Goal: Task Accomplishment & Management: Manage account settings

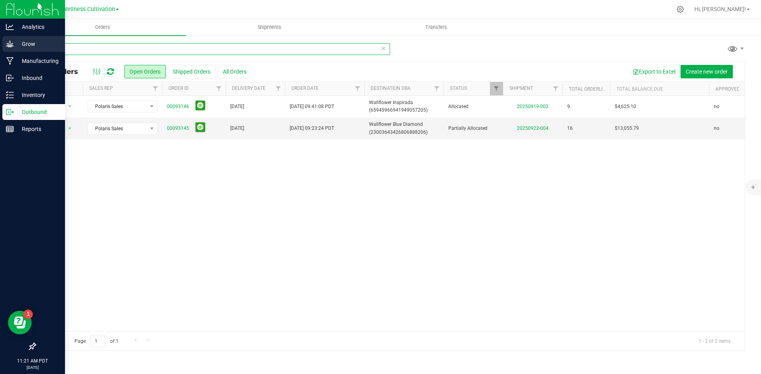
drag, startPoint x: 82, startPoint y: 48, endPoint x: 0, endPoint y: 47, distance: 82.0
click at [0, 47] on div "Analytics Grow Manufacturing Inbound Inventory Outbound Reports 11:21 AM PDT [D…" at bounding box center [380, 187] width 761 height 374
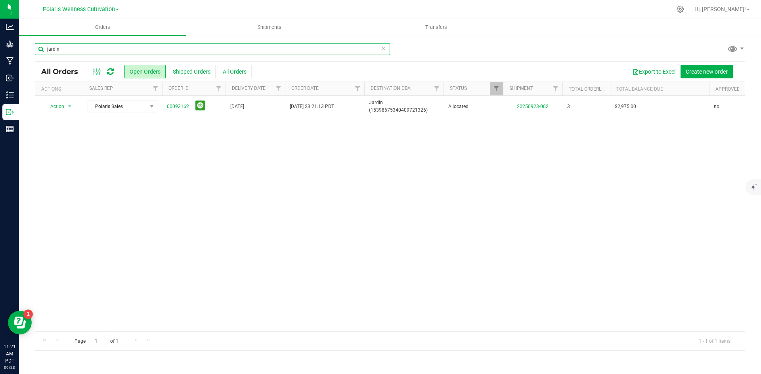
type input "jardin"
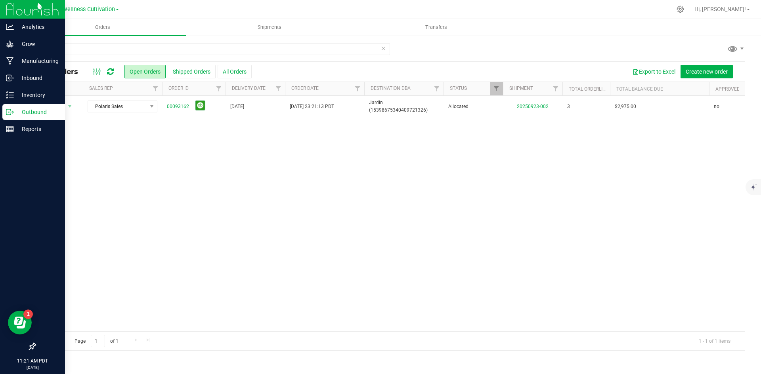
drag, startPoint x: 292, startPoint y: 262, endPoint x: 0, endPoint y: 2, distance: 391.0
click at [264, 241] on div "Action Action Cancel order Clone order Edit order Mark as fully paid Order audi…" at bounding box center [389, 214] width 709 height 236
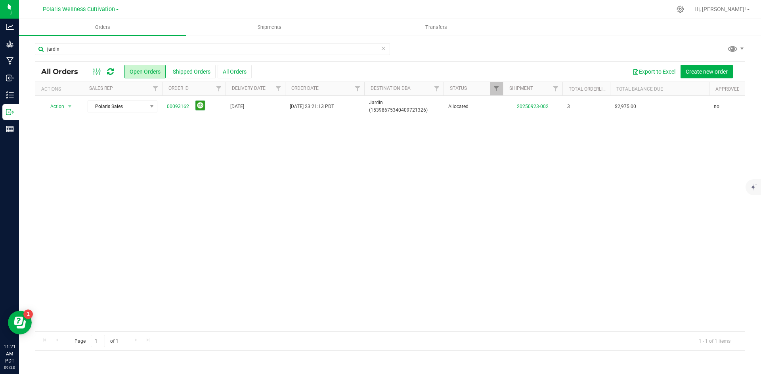
click at [479, 191] on div "Action Action Cancel order Clone order Edit order Mark as fully paid Order audi…" at bounding box center [389, 214] width 709 height 236
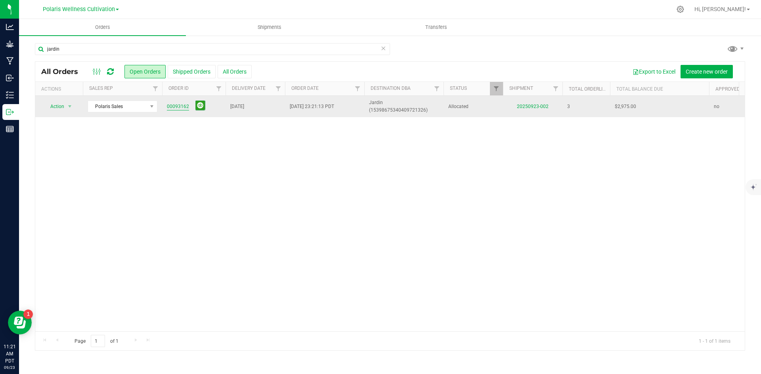
click at [181, 107] on link "00093162" at bounding box center [178, 107] width 22 height 8
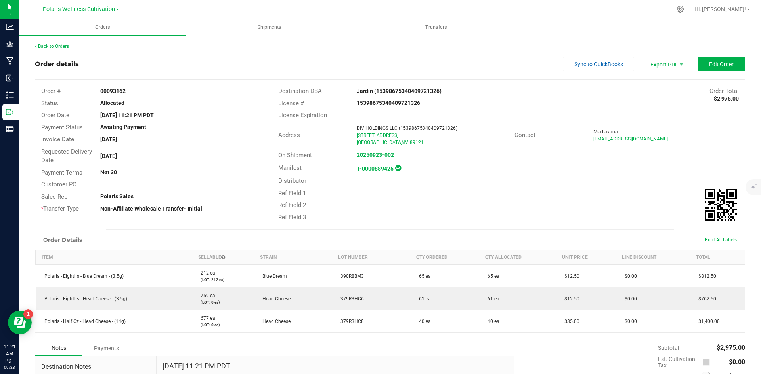
drag, startPoint x: 105, startPoint y: 5, endPoint x: 106, endPoint y: 17, distance: 12.3
click at [105, 6] on div "Polaris Wellness Cultivation Polaris Wellness Cultivation Polaris Wellness Prod…" at bounding box center [81, 9] width 76 height 10
click at [116, 58] on div "Order details Sync to QuickBooks Export PDF Edit Order" at bounding box center [390, 64] width 710 height 14
click at [79, 44] on div "Back to Orders" at bounding box center [390, 46] width 710 height 7
click at [69, 44] on link "Back to Orders" at bounding box center [52, 47] width 34 height 6
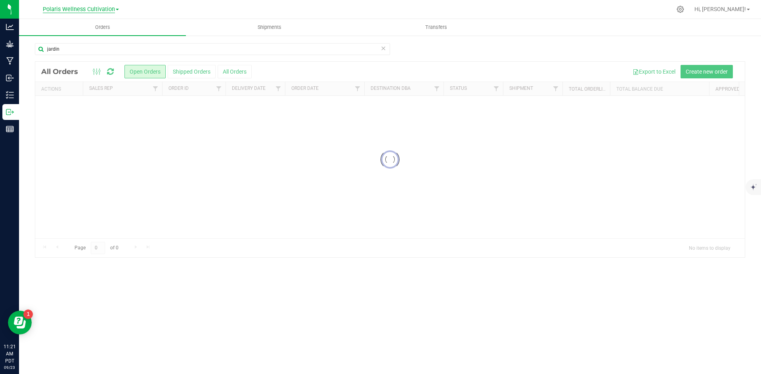
click at [93, 7] on span "Polaris Wellness Cultivation" at bounding box center [79, 9] width 72 height 7
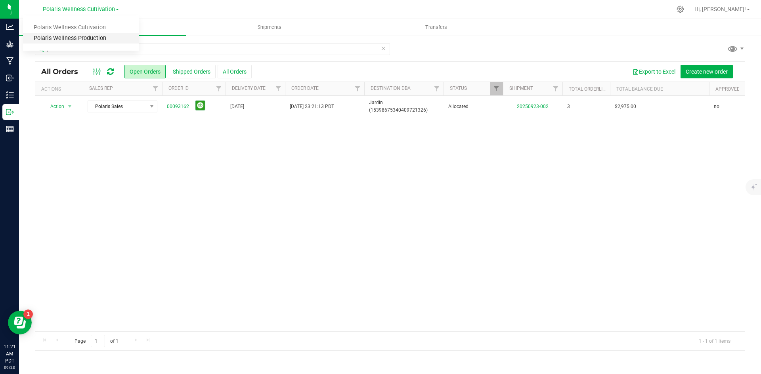
click at [90, 36] on link "Polaris Wellness Production" at bounding box center [81, 38] width 116 height 11
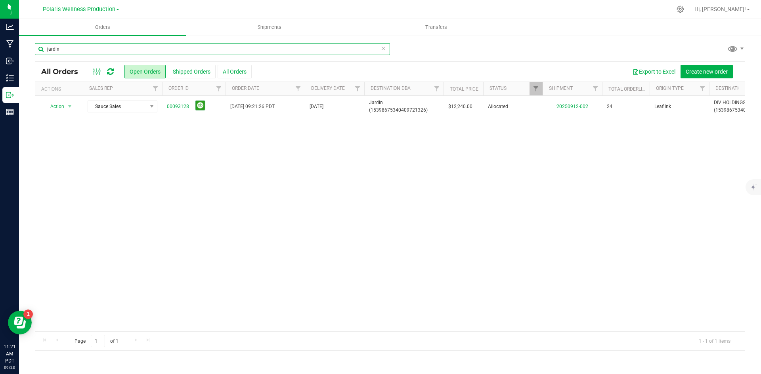
click at [138, 55] on input "jardin" at bounding box center [212, 49] width 355 height 12
type input "j"
type input "wallflower"
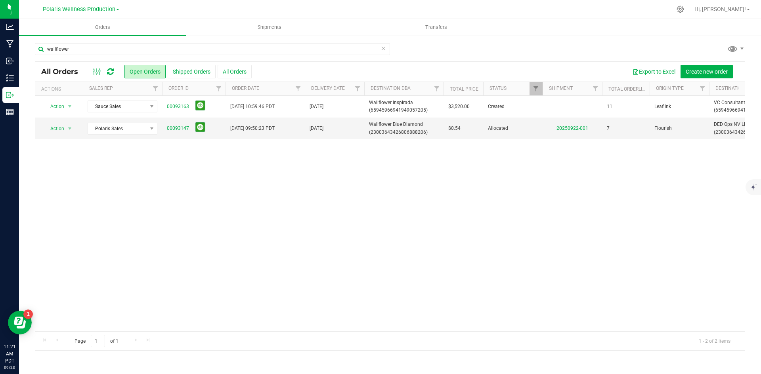
click at [536, 242] on div "Action Action Cancel order Change facility Clone order Edit order Mark as fully…" at bounding box center [389, 214] width 709 height 236
click at [184, 127] on link "00093147" at bounding box center [178, 129] width 22 height 8
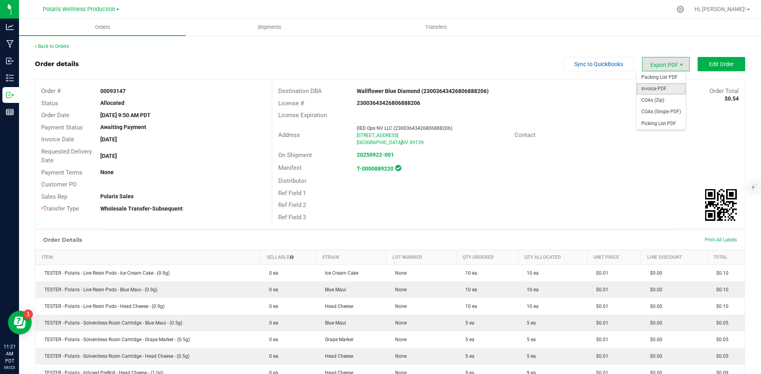
click at [655, 88] on span "Invoice PDF" at bounding box center [660, 88] width 49 height 11
click at [452, 73] on outbound-order-header "Order details Sync to QuickBooks Export PDF Edit Order Order # 00093147 Status …" at bounding box center [390, 143] width 710 height 172
drag, startPoint x: 110, startPoint y: 9, endPoint x: 107, endPoint y: 11, distance: 4.3
click at [111, 9] on span "Polaris Wellness Production" at bounding box center [79, 9] width 73 height 7
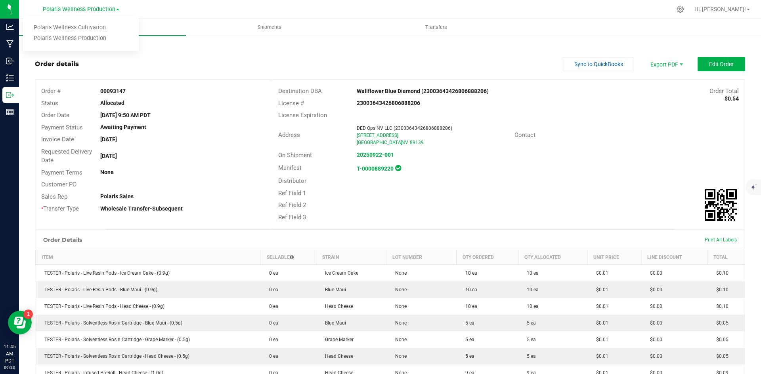
drag, startPoint x: 493, startPoint y: 62, endPoint x: 257, endPoint y: 26, distance: 238.6
click at [491, 62] on div "Order details Sync to QuickBooks Export PDF Edit Order" at bounding box center [390, 64] width 710 height 14
click at [113, 11] on span "Polaris Wellness Production" at bounding box center [79, 9] width 73 height 7
click at [96, 25] on link "Polaris Wellness Cultivation" at bounding box center [81, 28] width 116 height 11
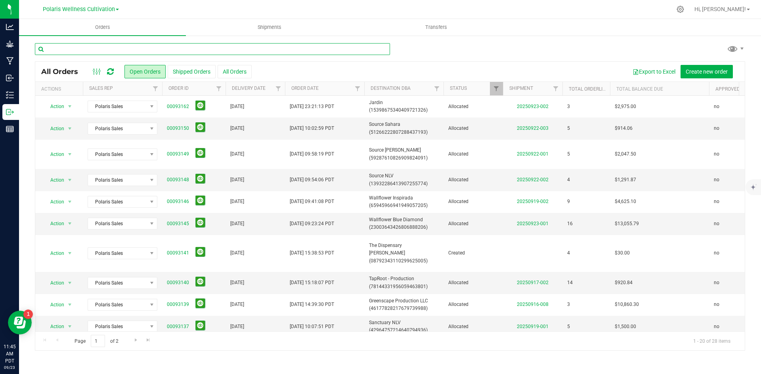
click at [122, 53] on input "text" at bounding box center [212, 49] width 355 height 12
type input "wallflower"
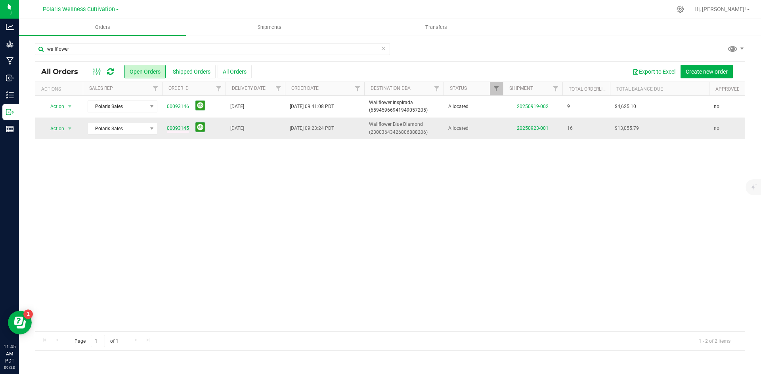
click at [181, 129] on link "00093145" at bounding box center [178, 129] width 22 height 8
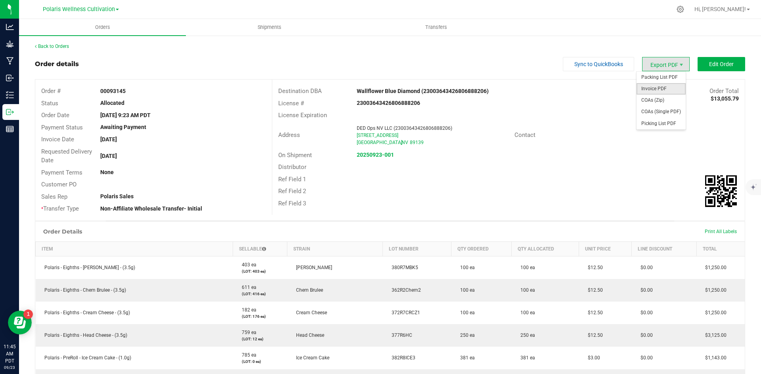
click at [653, 91] on span "Invoice PDF" at bounding box center [660, 88] width 49 height 11
click at [723, 64] on span "Edit Order" at bounding box center [721, 64] width 25 height 6
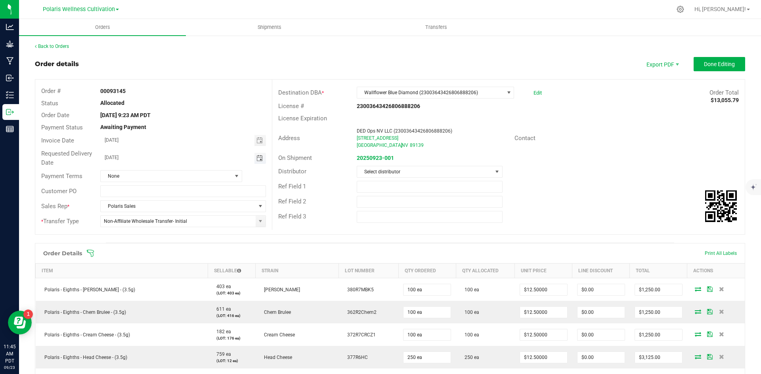
click at [259, 160] on span "Toggle calendar" at bounding box center [259, 158] width 6 height 6
click at [171, 237] on span "24" at bounding box center [170, 236] width 11 height 12
type input "[DATE]"
click at [694, 63] on button "Done Editing" at bounding box center [719, 64] width 52 height 14
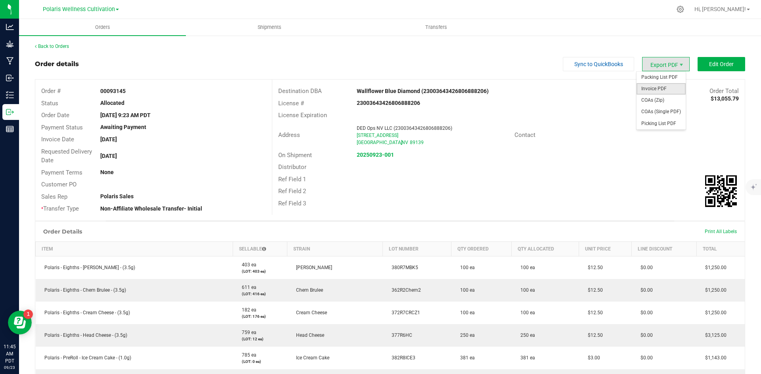
click at [652, 89] on span "Invoice PDF" at bounding box center [660, 88] width 49 height 11
click at [58, 50] on div "Back to Orders" at bounding box center [390, 46] width 710 height 7
click at [58, 48] on link "Back to Orders" at bounding box center [52, 47] width 34 height 6
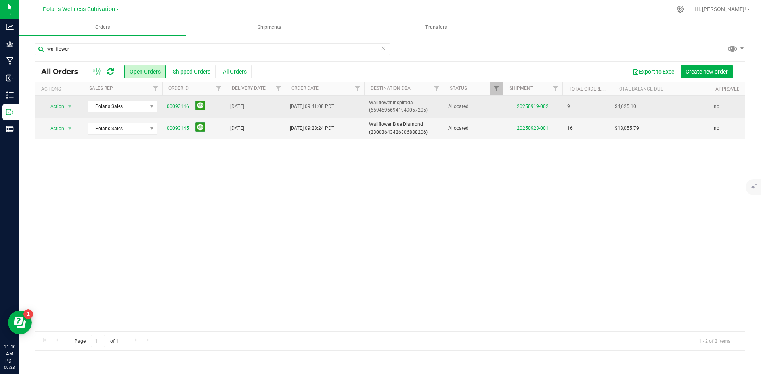
click at [171, 105] on link "00093146" at bounding box center [178, 107] width 22 height 8
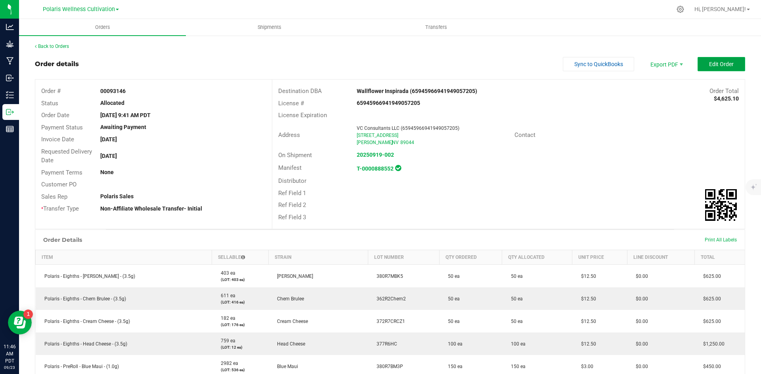
click at [720, 62] on span "Edit Order" at bounding box center [721, 64] width 25 height 6
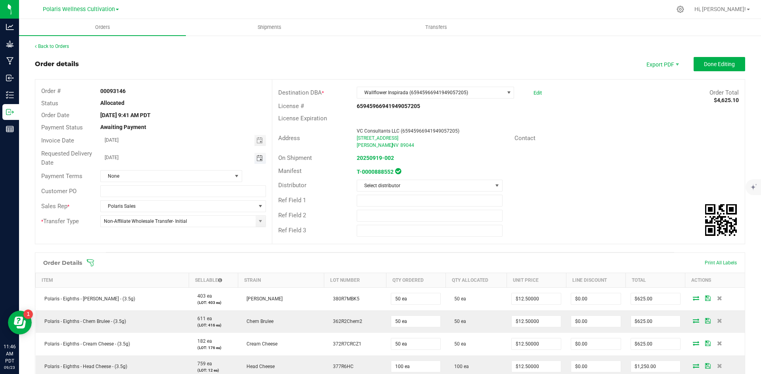
click at [256, 160] on span "Toggle calendar" at bounding box center [259, 158] width 6 height 6
click at [174, 237] on span "24" at bounding box center [170, 236] width 11 height 12
type input "[DATE]"
click at [541, 67] on div "Order details Export PDF Done Editing" at bounding box center [390, 64] width 710 height 14
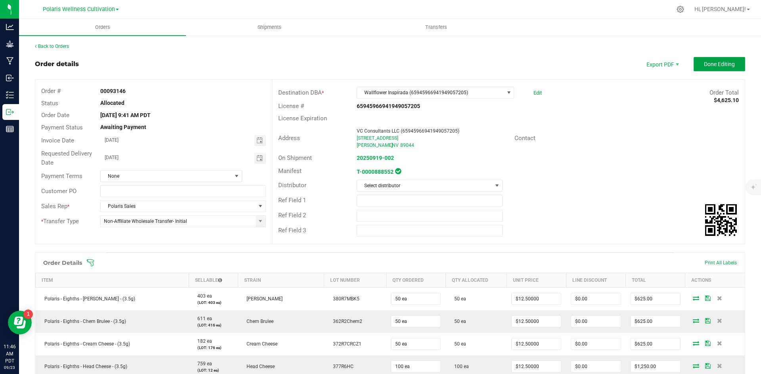
click at [695, 65] on button "Done Editing" at bounding box center [719, 64] width 52 height 14
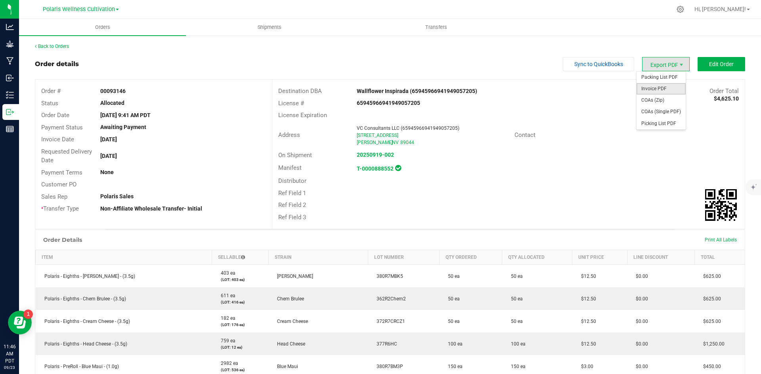
click at [661, 85] on span "Invoice PDF" at bounding box center [660, 88] width 49 height 11
click at [60, 47] on link "Back to Orders" at bounding box center [52, 47] width 34 height 6
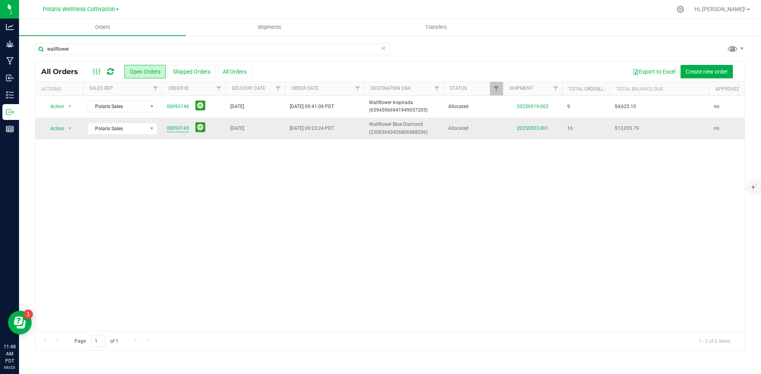
click at [183, 132] on link "00093145" at bounding box center [178, 129] width 22 height 8
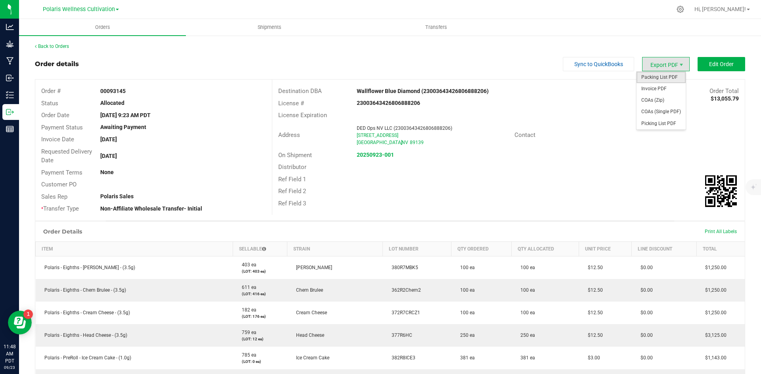
click at [662, 77] on span "Packing List PDF" at bounding box center [660, 77] width 49 height 11
